Goal: Check status: Check status

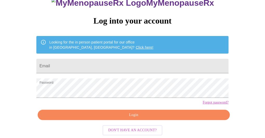
scroll to position [69, 0]
click at [73, 59] on input "Email" at bounding box center [132, 66] width 192 height 15
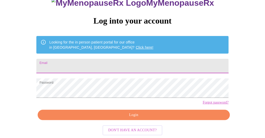
click at [73, 59] on input "Email" at bounding box center [132, 66] width 192 height 15
type input "[EMAIL_ADDRESS][DOMAIN_NAME]"
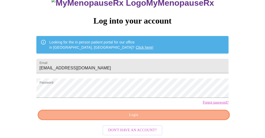
click at [143, 116] on span "Login" at bounding box center [134, 115] width 180 height 6
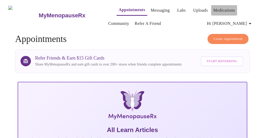
click at [219, 10] on link "Medications" at bounding box center [224, 10] width 22 height 7
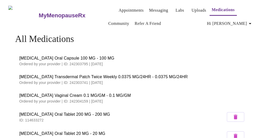
click at [152, 9] on link "Messaging" at bounding box center [158, 10] width 19 height 7
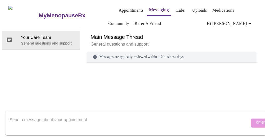
click at [220, 7] on link "Medications" at bounding box center [223, 10] width 22 height 7
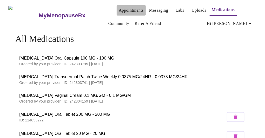
click at [119, 8] on link "Appointments" at bounding box center [131, 10] width 25 height 7
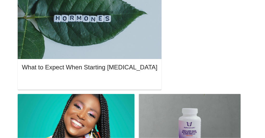
scroll to position [495, 0]
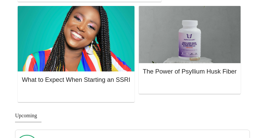
scroll to position [573, 0]
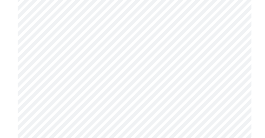
scroll to position [657, 0]
